Goal: Task Accomplishment & Management: Manage account settings

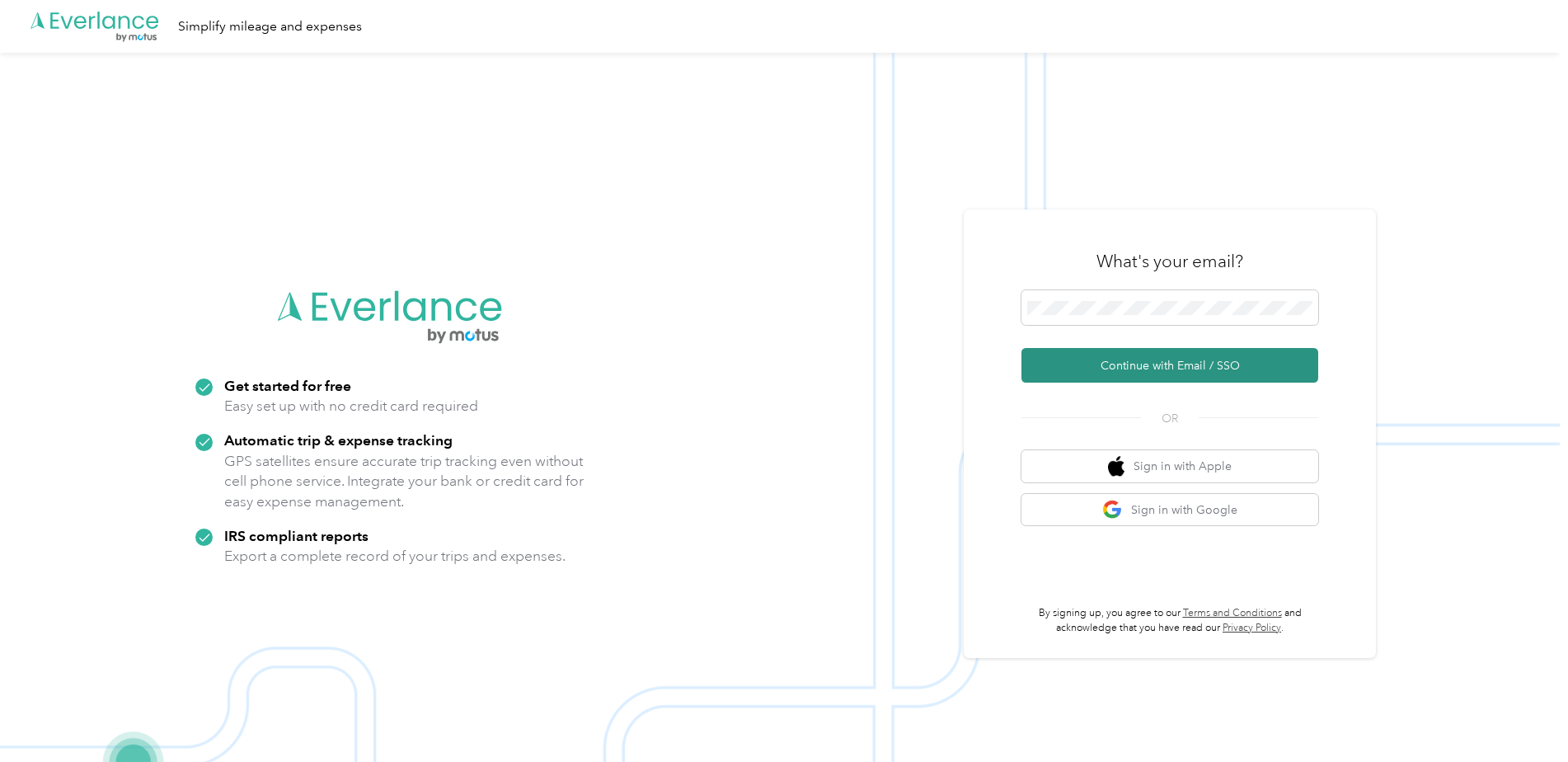
click at [1201, 354] on button "Continue with Email / SSO" at bounding box center [1169, 365] width 297 height 35
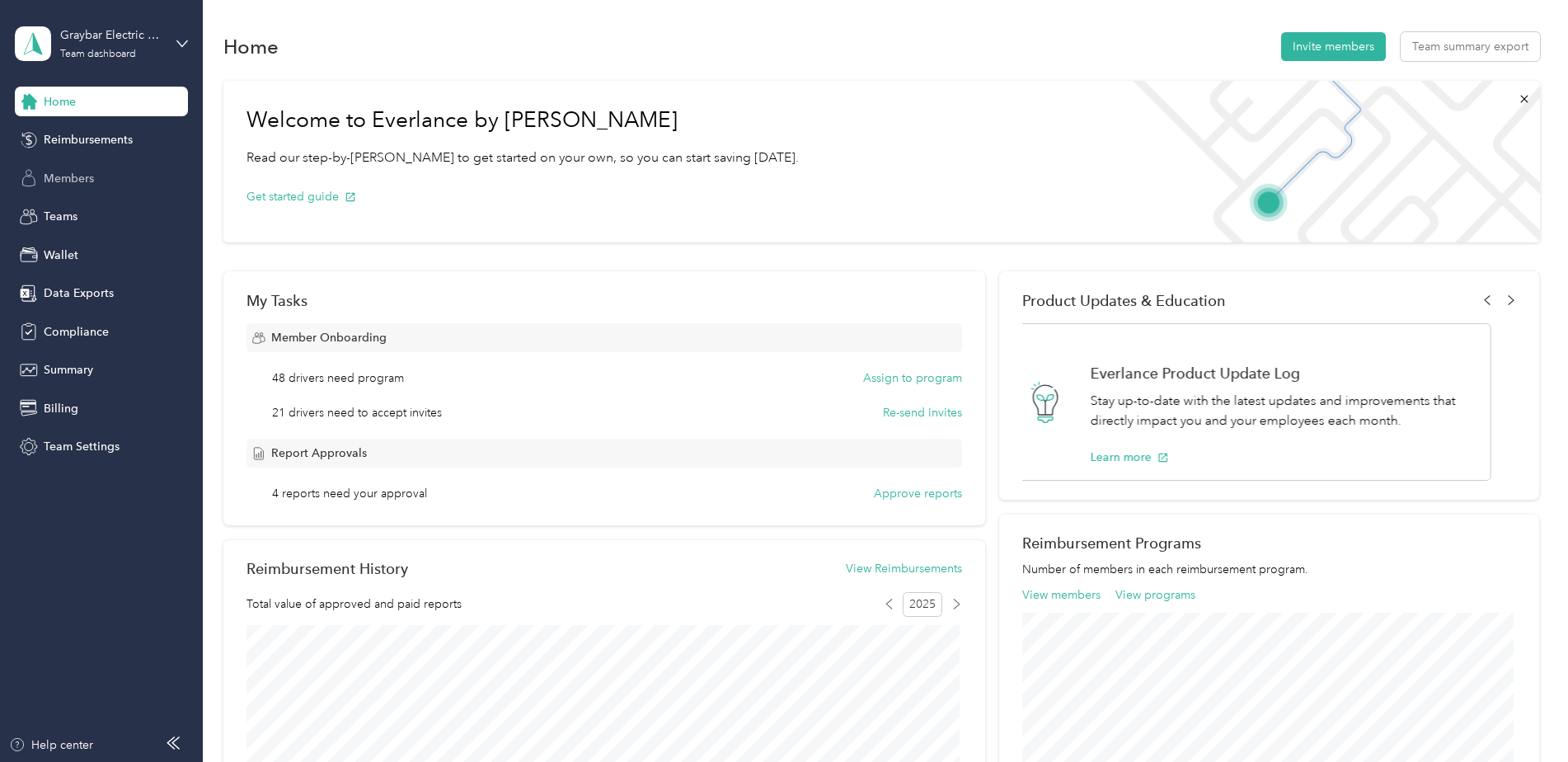
click at [75, 183] on span "Members" at bounding box center [68, 178] width 50 height 18
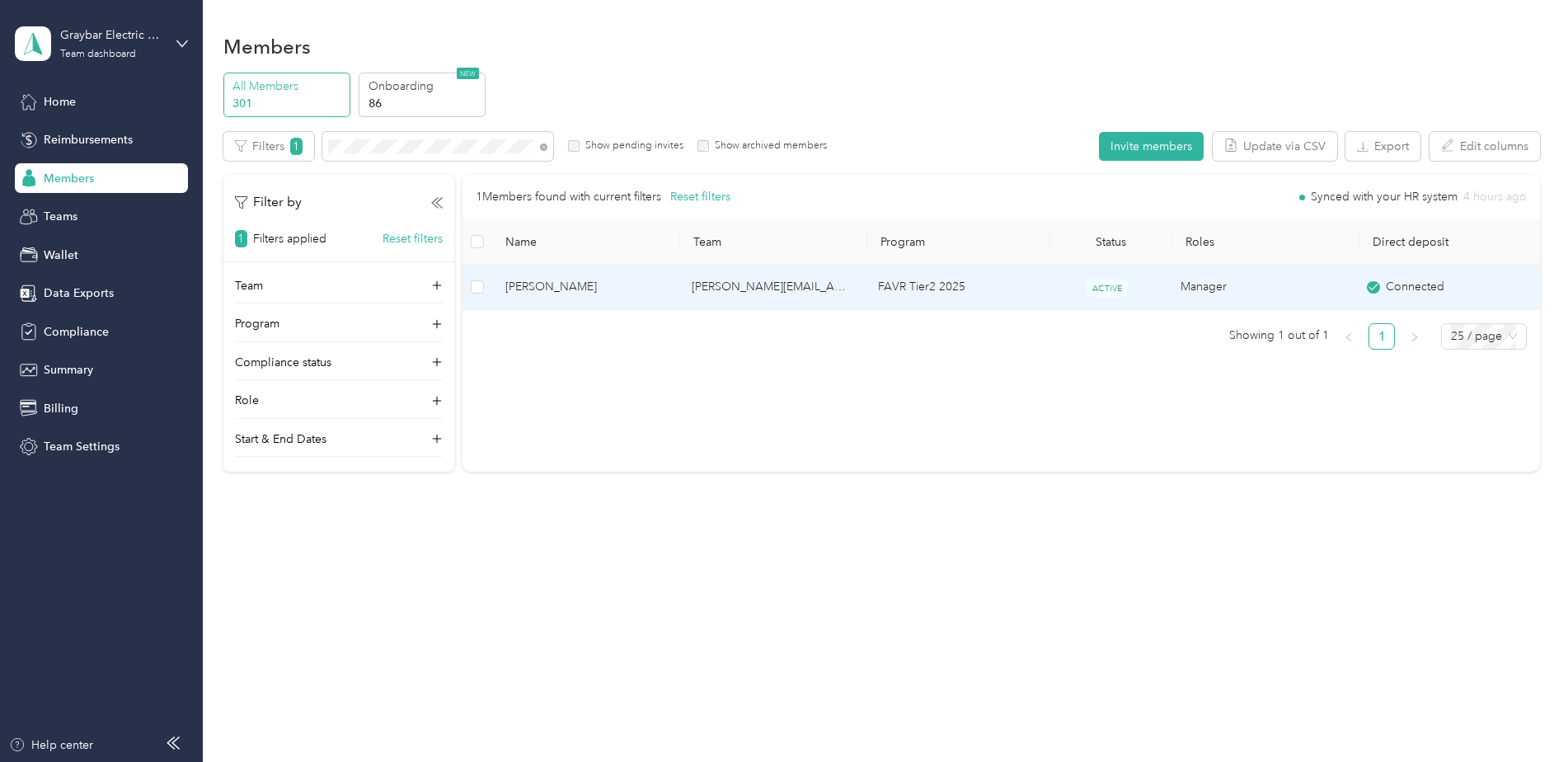
click at [1031, 294] on td "FAVR Tier2 2025" at bounding box center [955, 287] width 181 height 45
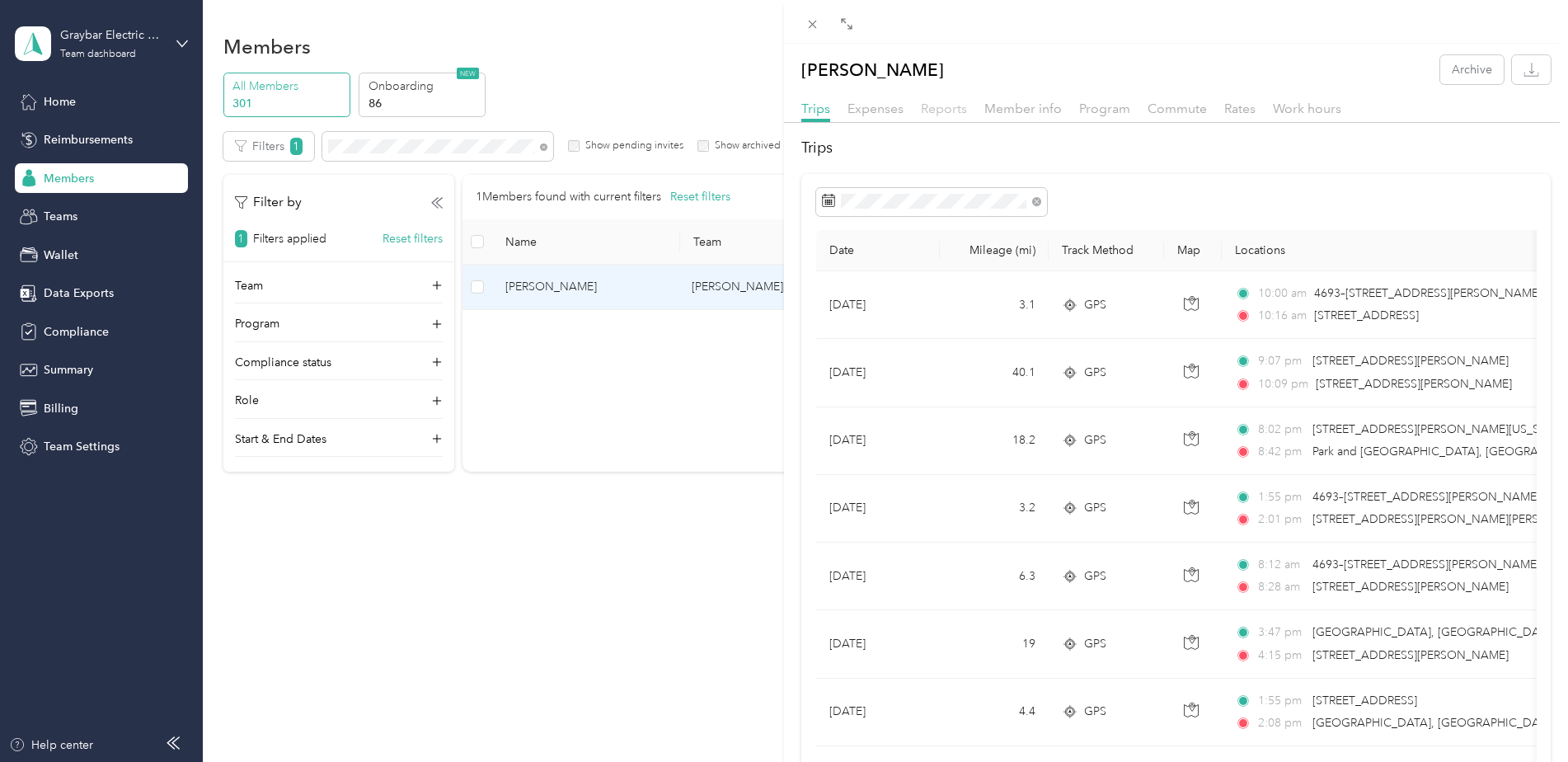
click at [953, 104] on span "Reports" at bounding box center [943, 108] width 46 height 16
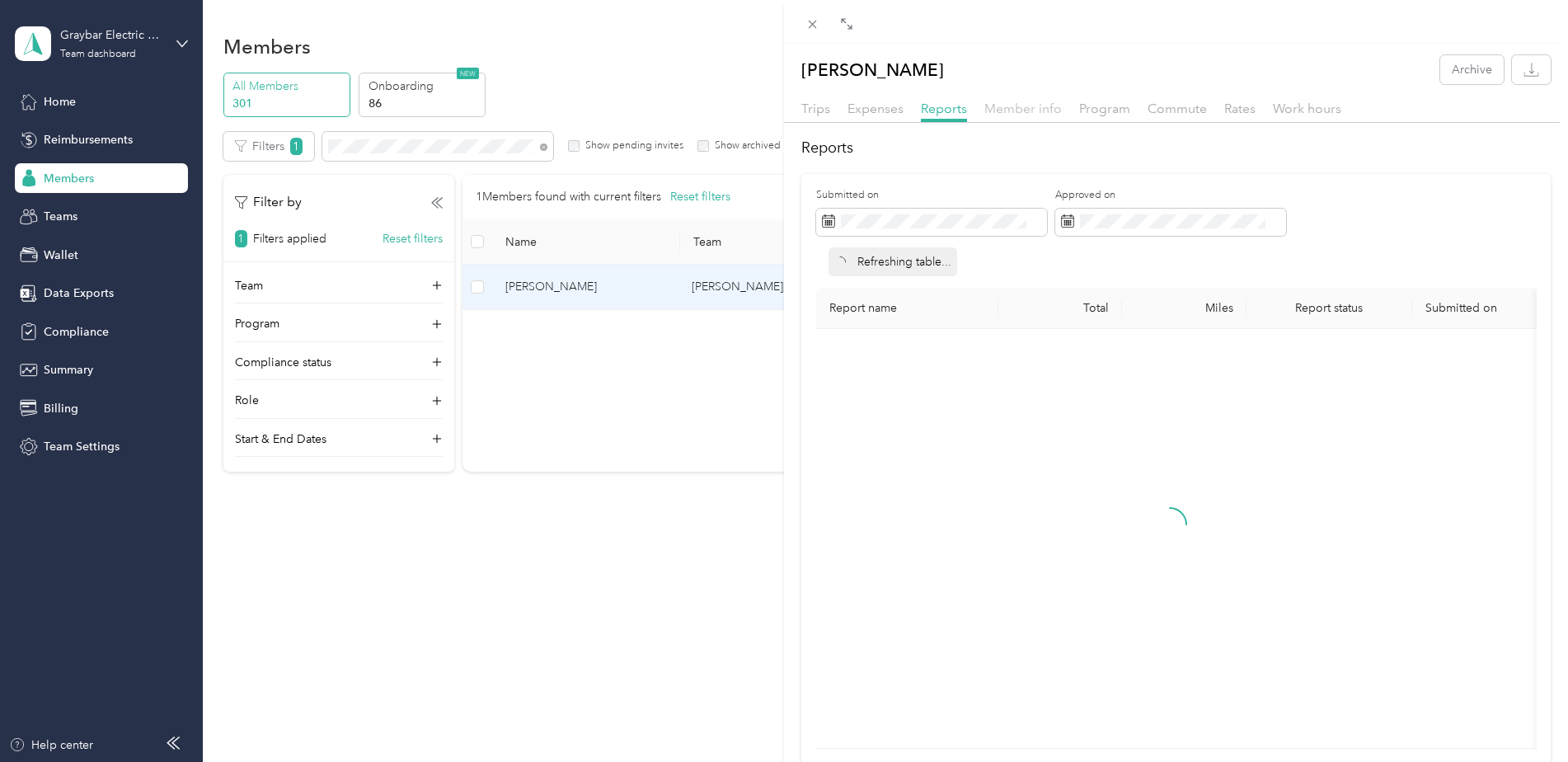
click at [1004, 107] on span "Member info" at bounding box center [1023, 108] width 78 height 16
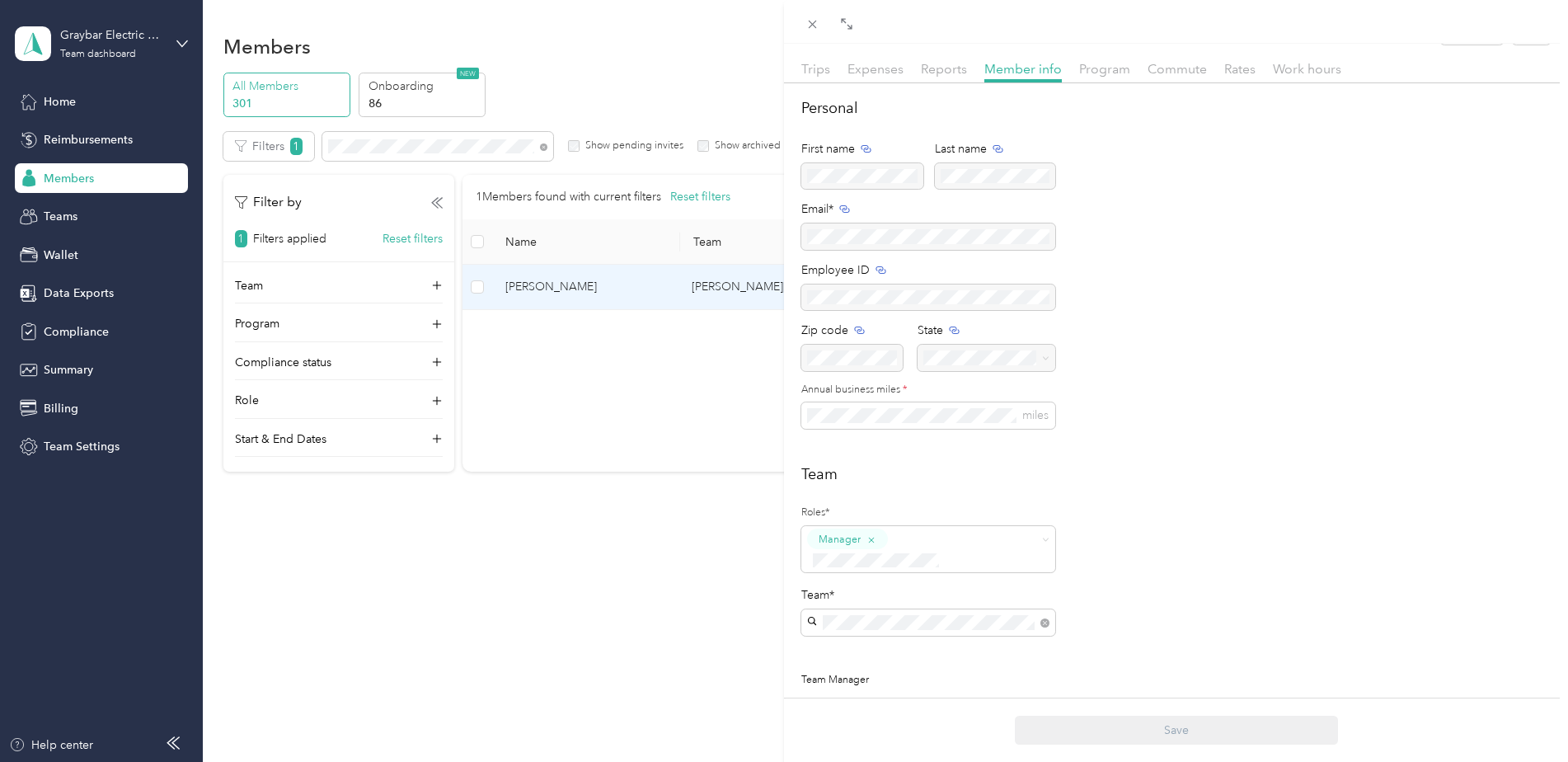
scroll to position [10, 0]
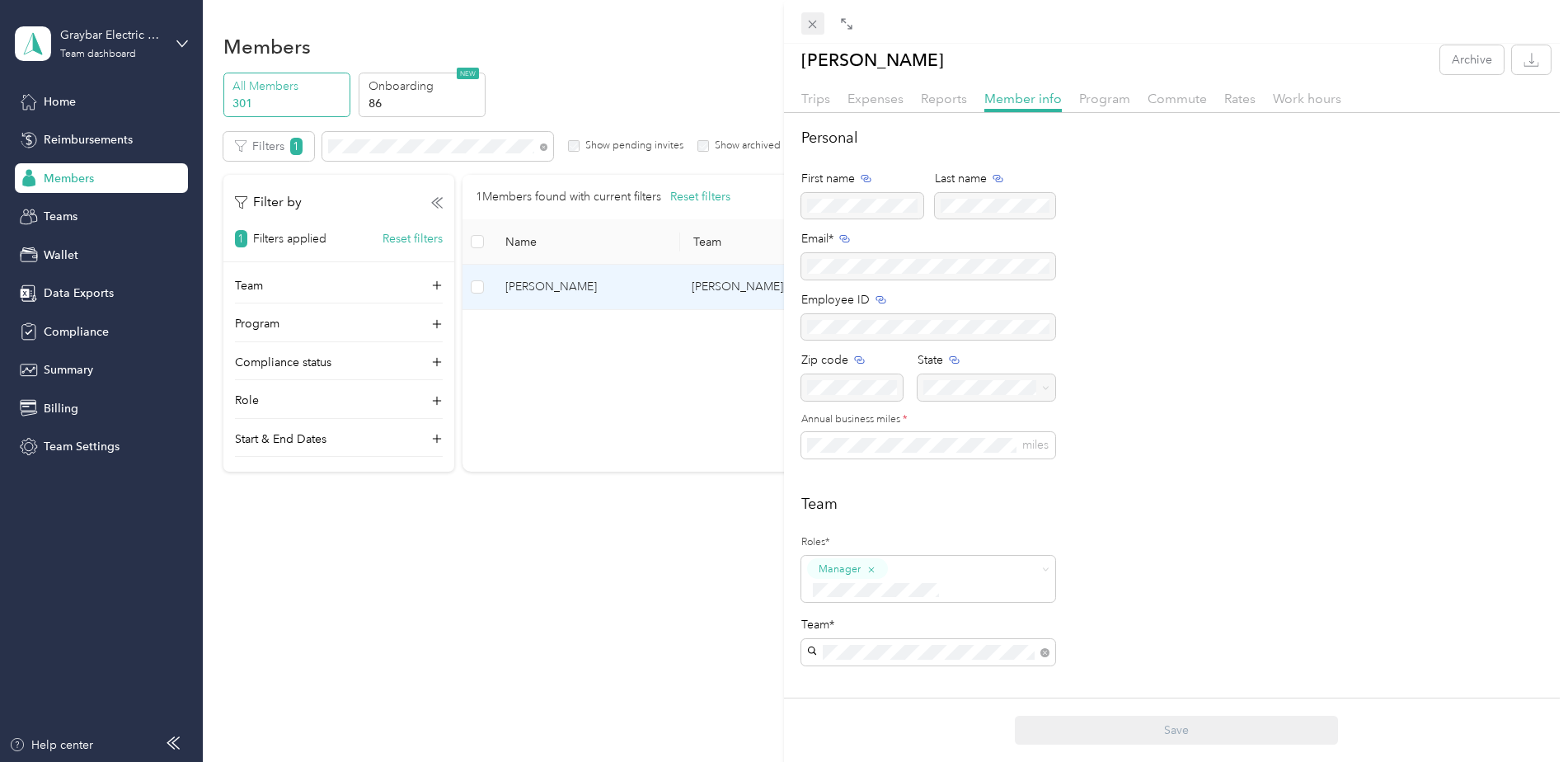
click at [815, 22] on icon at bounding box center [812, 25] width 8 height 8
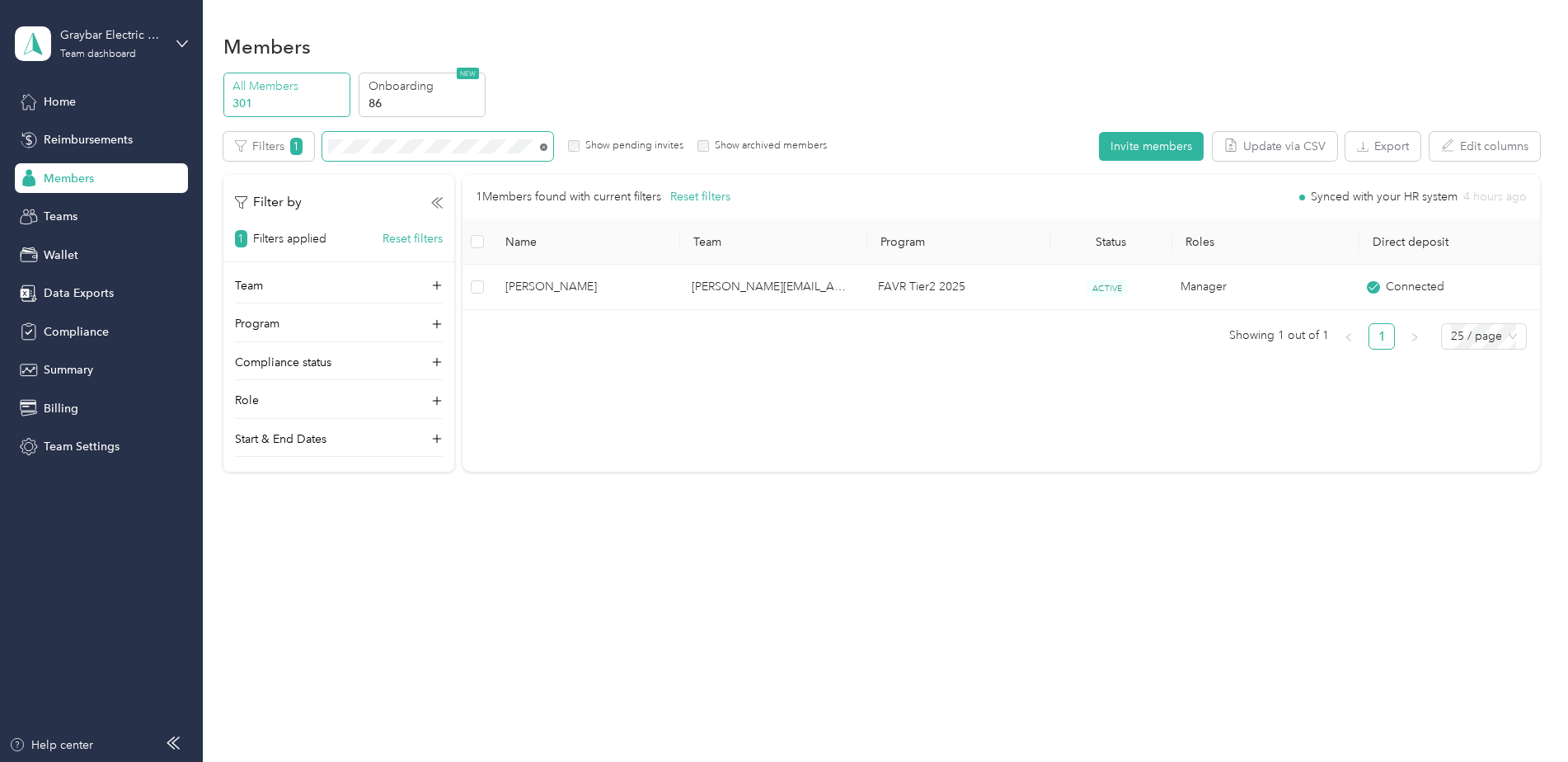
click at [542, 145] on icon at bounding box center [544, 148] width 8 height 8
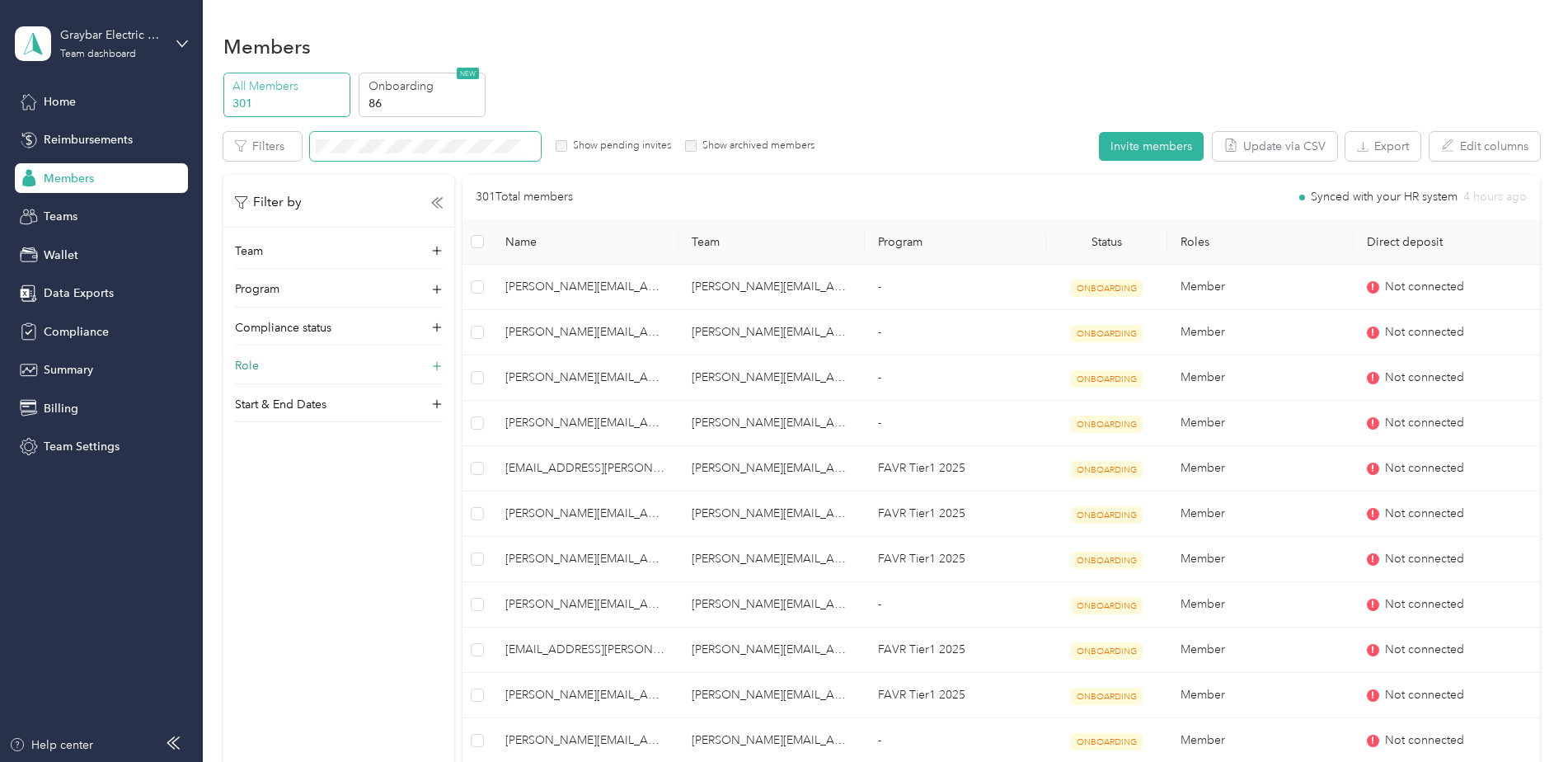
click at [365, 369] on div "Role" at bounding box center [338, 370] width 208 height 27
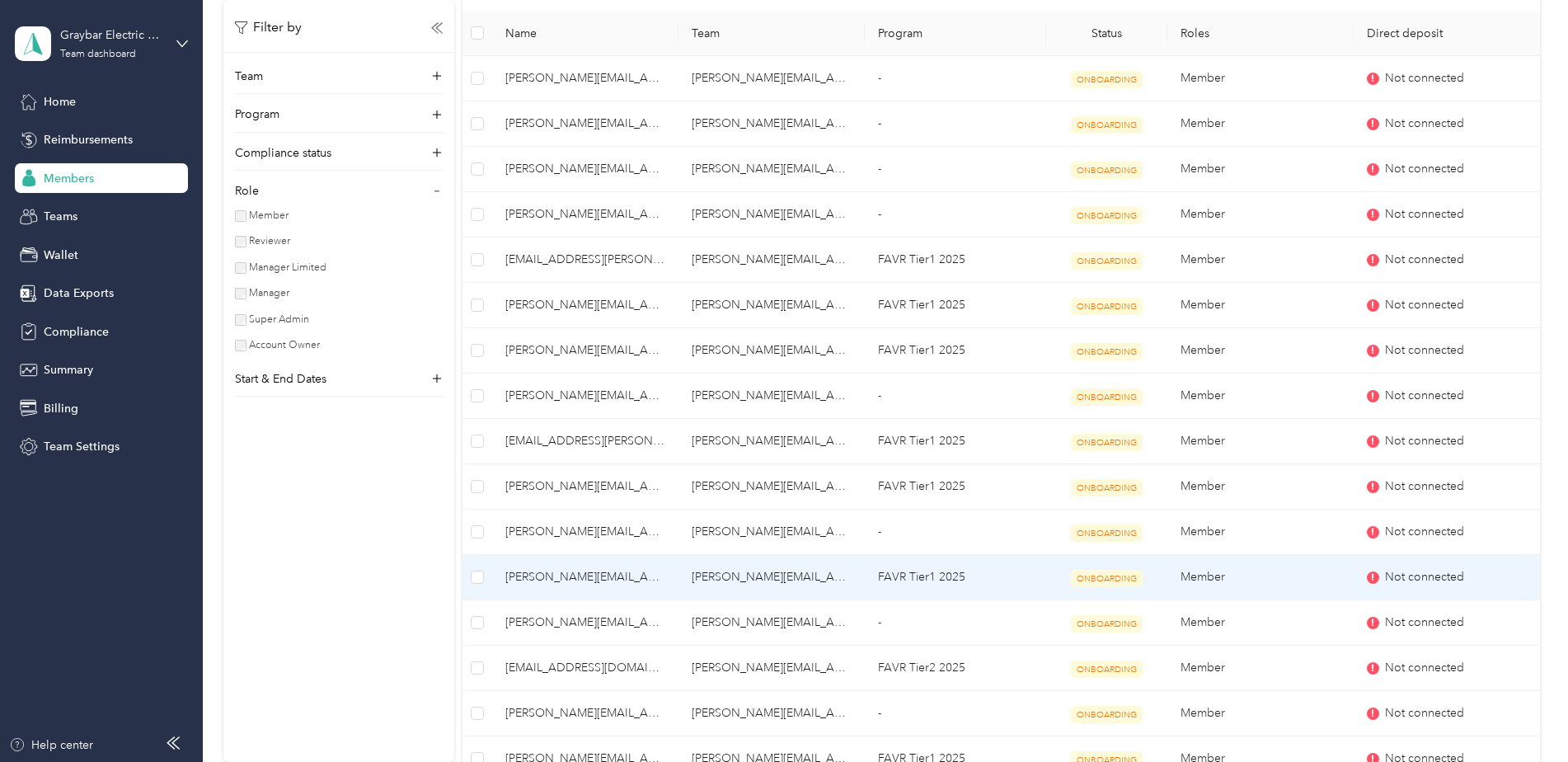
scroll to position [247, 0]
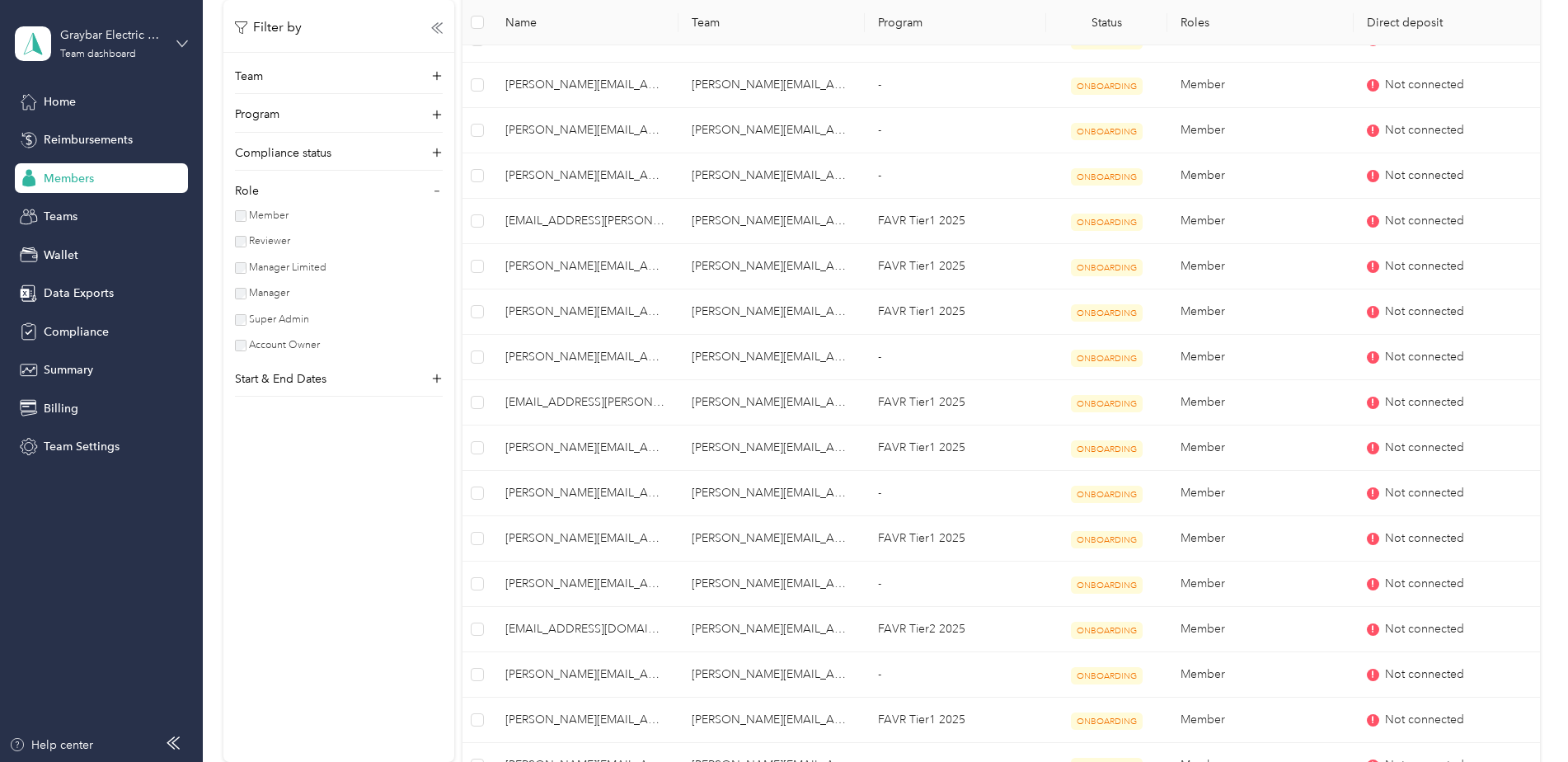
click at [177, 38] on icon at bounding box center [182, 43] width 12 height 12
click at [121, 217] on div "You’re signed in as [EMAIL_ADDRESS][DOMAIN_NAME] Team dashboard Personal dashbo…" at bounding box center [188, 146] width 347 height 169
click at [191, 47] on aside "Graybar Electric Company, Inc Team dashboard Home Reimbursements Members Teams …" at bounding box center [102, 381] width 203 height 762
click at [187, 46] on icon at bounding box center [182, 43] width 12 height 12
click at [80, 209] on div "Log out" at bounding box center [61, 211] width 63 height 18
